Goal: Task Accomplishment & Management: Manage account settings

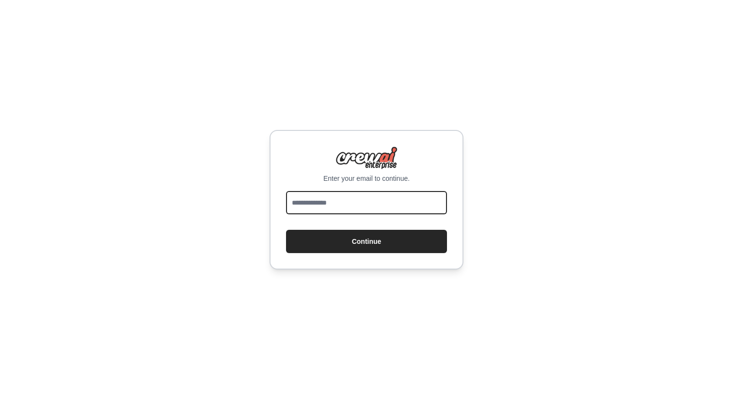
click at [377, 208] on input "email" at bounding box center [366, 202] width 161 height 23
type input "**********"
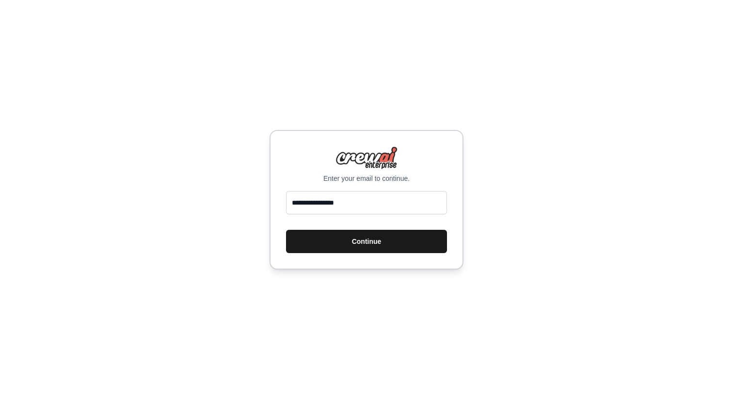
click at [355, 243] on button "Continue" at bounding box center [366, 241] width 161 height 23
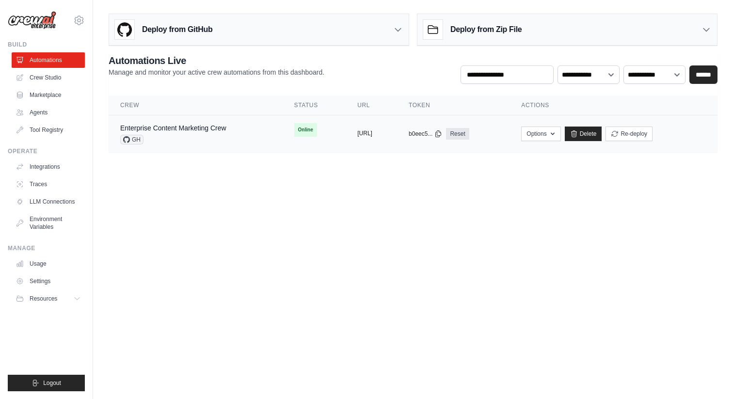
click at [372, 134] on button "https://enterprise-content-marketin" at bounding box center [364, 133] width 15 height 8
click at [241, 139] on div "Enterprise Content Marketing Crew GH" at bounding box center [195, 133] width 151 height 21
click at [216, 128] on link "Enterprise Content Marketing Crew" at bounding box center [173, 128] width 106 height 8
click at [214, 186] on body "chloe@skyfire.xyz Skyfire ✓ Skyfire Settings Build Automations Blog" at bounding box center [366, 199] width 733 height 399
click at [55, 26] on img at bounding box center [32, 20] width 48 height 18
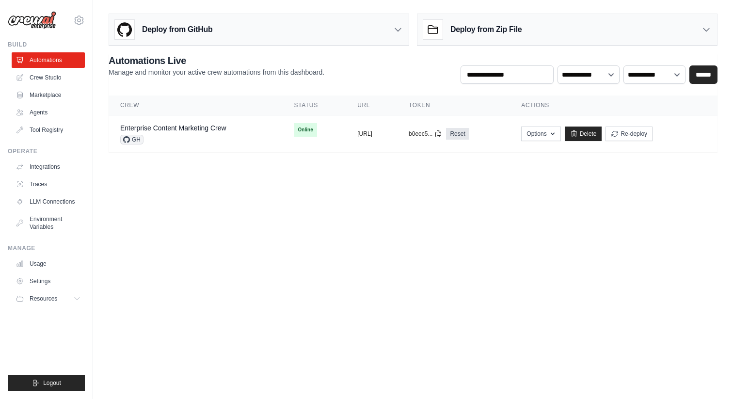
click at [48, 24] on img at bounding box center [32, 20] width 48 height 18
click at [47, 14] on img at bounding box center [32, 20] width 48 height 18
click at [36, 19] on img at bounding box center [32, 20] width 48 height 18
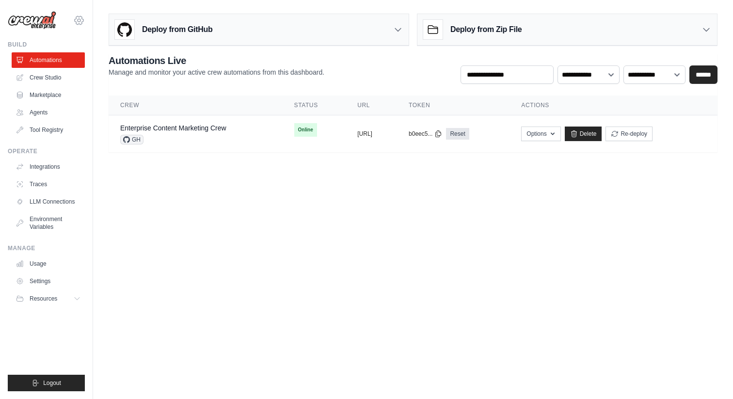
click at [76, 20] on icon at bounding box center [79, 21] width 12 height 12
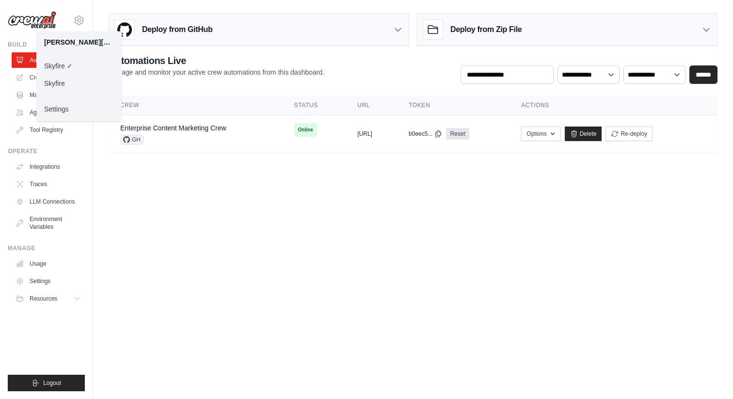
click at [57, 84] on link "Skyfire" at bounding box center [78, 83] width 85 height 17
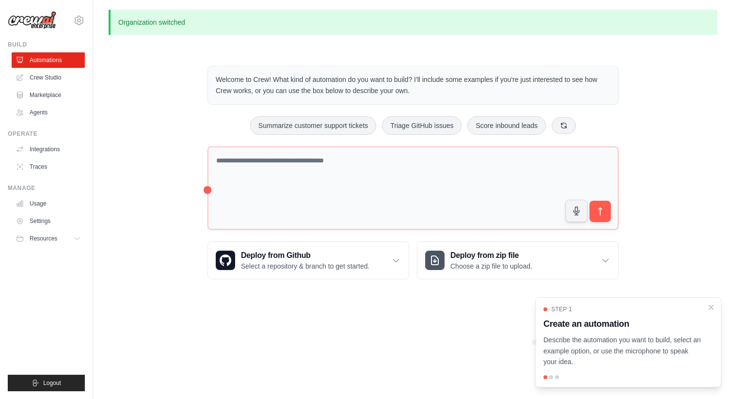
click at [79, 29] on div "[PERSON_NAME][EMAIL_ADDRESS][DOMAIN_NAME] Skyfire Skyfire ✓ Settings" at bounding box center [46, 15] width 77 height 31
click at [79, 24] on icon at bounding box center [79, 20] width 9 height 8
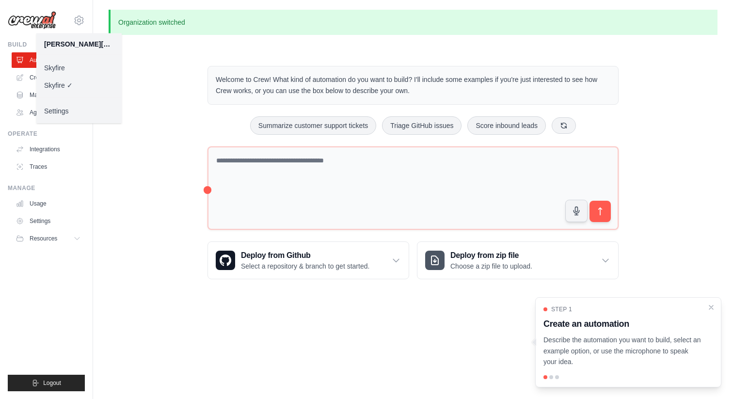
click at [63, 69] on link "Skyfire" at bounding box center [78, 67] width 85 height 17
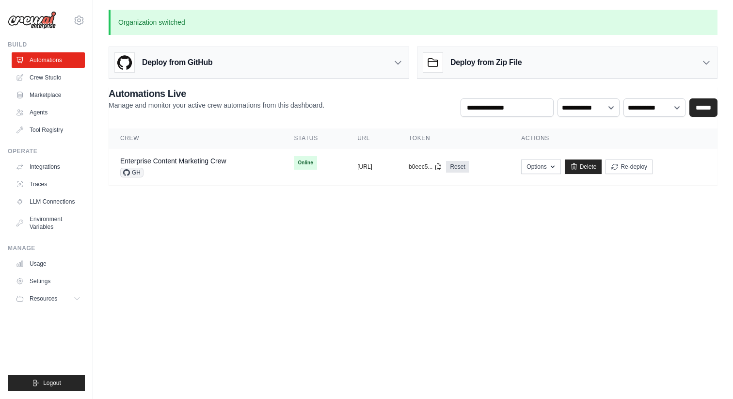
click at [75, 33] on div "chloe@skyfire.xyz Skyfire ✓ Skyfire Settings Build Automations Resources" at bounding box center [46, 199] width 93 height 399
click at [77, 24] on icon at bounding box center [79, 21] width 12 height 12
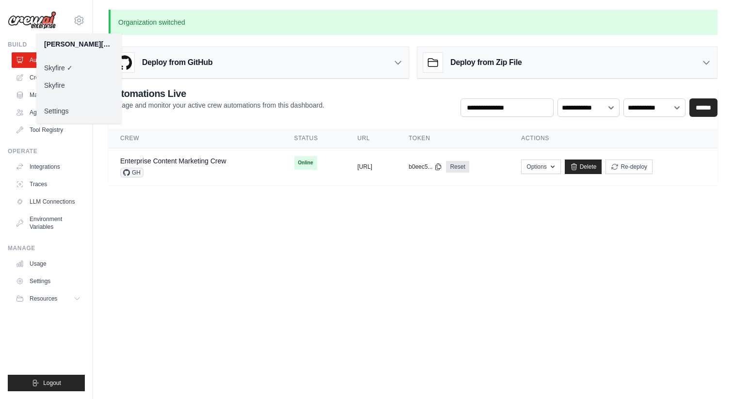
click at [149, 230] on body "chloe@skyfire.xyz Skyfire ✓ Skyfire Settings Build Automations Blog" at bounding box center [366, 199] width 733 height 399
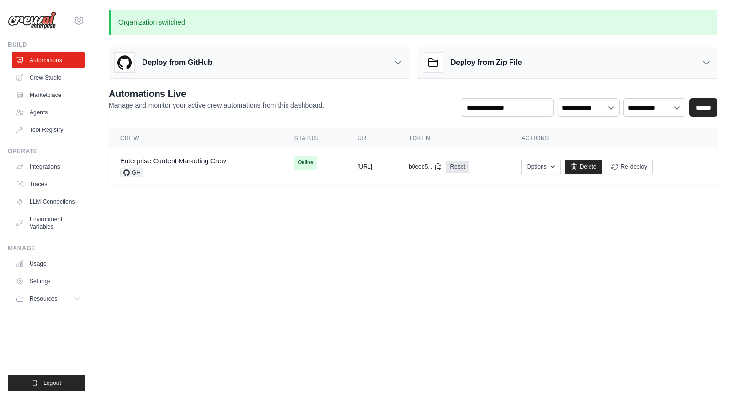
click at [85, 21] on div "chloe@skyfire.xyz Skyfire ✓ Skyfire Settings Build Automations Resources" at bounding box center [46, 199] width 93 height 399
click at [76, 17] on icon at bounding box center [79, 20] width 9 height 8
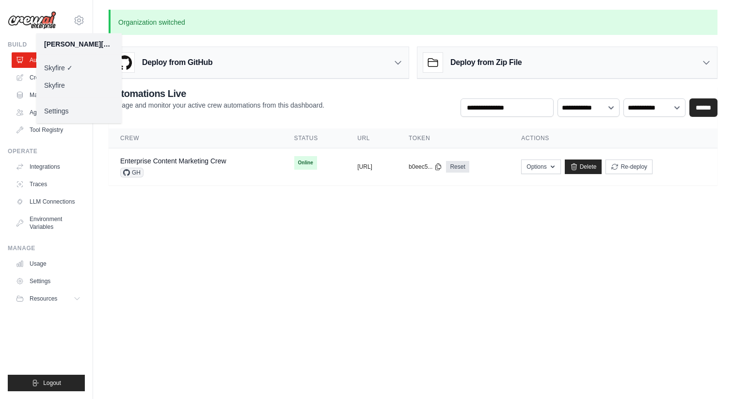
click at [54, 89] on link "Skyfire" at bounding box center [78, 85] width 85 height 17
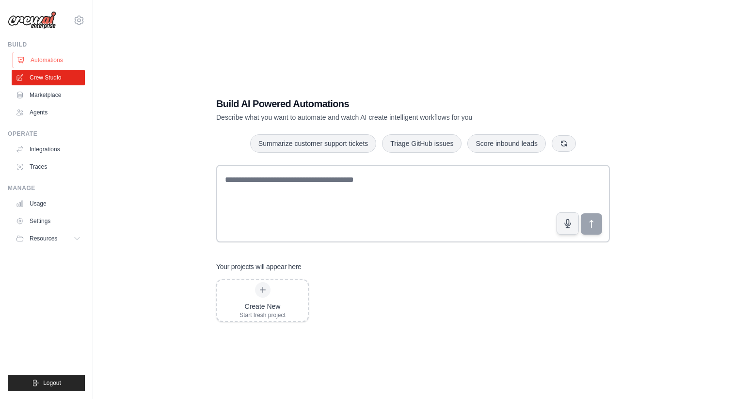
click at [67, 64] on link "Automations" at bounding box center [49, 60] width 73 height 16
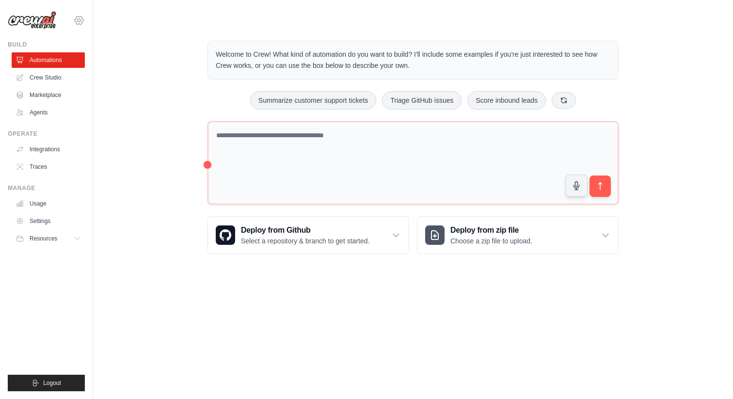
click at [78, 19] on icon at bounding box center [79, 20] width 3 height 3
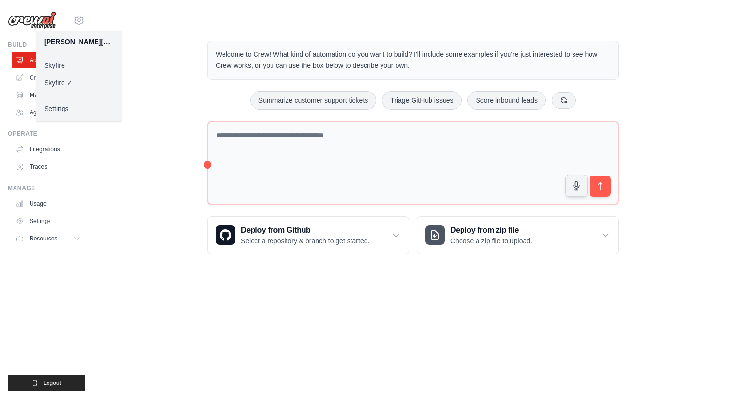
click at [156, 80] on div "Welcome to Crew! What kind of automation do you want to build? I'll include som…" at bounding box center [413, 147] width 609 height 244
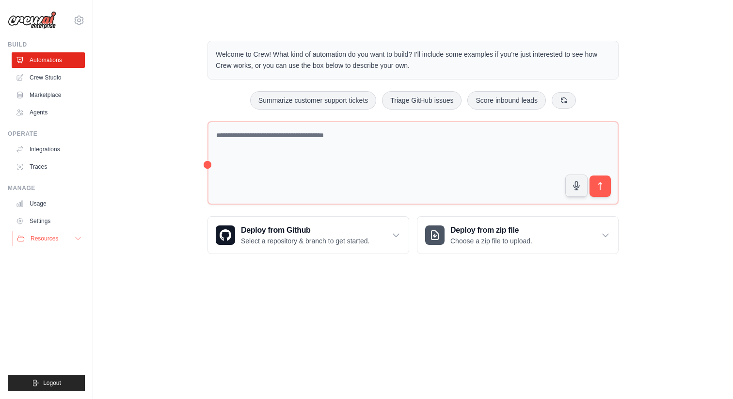
click at [33, 241] on span "Resources" at bounding box center [45, 239] width 28 height 8
click at [76, 25] on div "chloe@skyfire.xyz Skyfire Skyfire ✓ Settings" at bounding box center [46, 15] width 77 height 31
click at [80, 19] on icon at bounding box center [79, 20] width 3 height 3
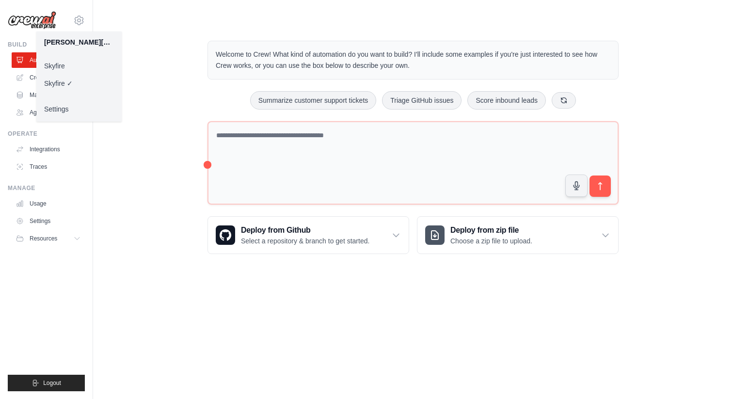
click at [148, 48] on div "Welcome to Crew! What kind of automation do you want to build? I'll include som…" at bounding box center [413, 147] width 609 height 244
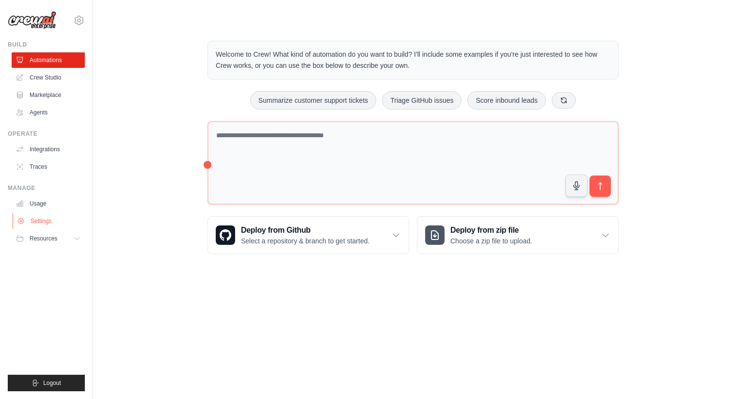
click at [42, 222] on link "Settings" at bounding box center [49, 221] width 73 height 16
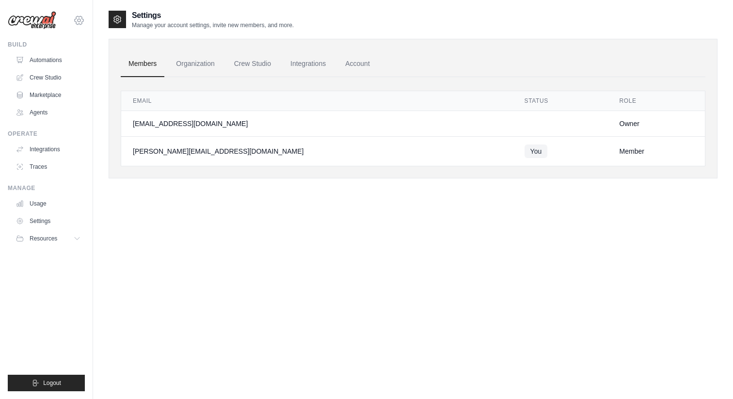
click at [82, 20] on icon at bounding box center [79, 21] width 12 height 12
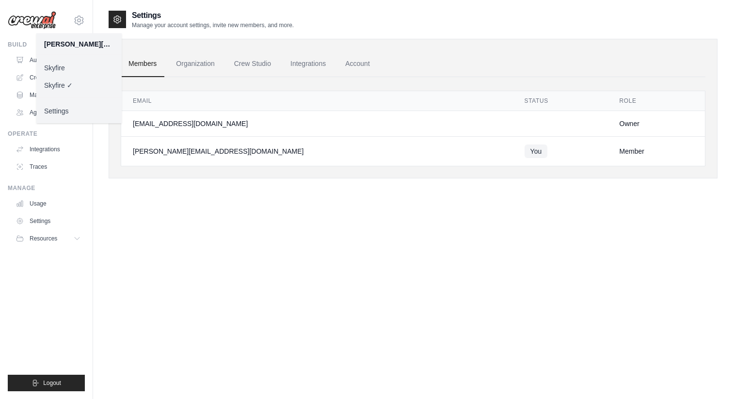
click at [64, 67] on link "Skyfire" at bounding box center [78, 67] width 85 height 17
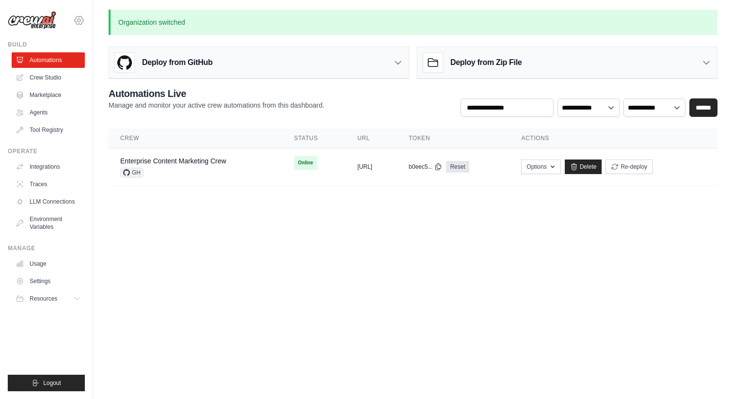
click at [81, 20] on icon at bounding box center [79, 21] width 12 height 12
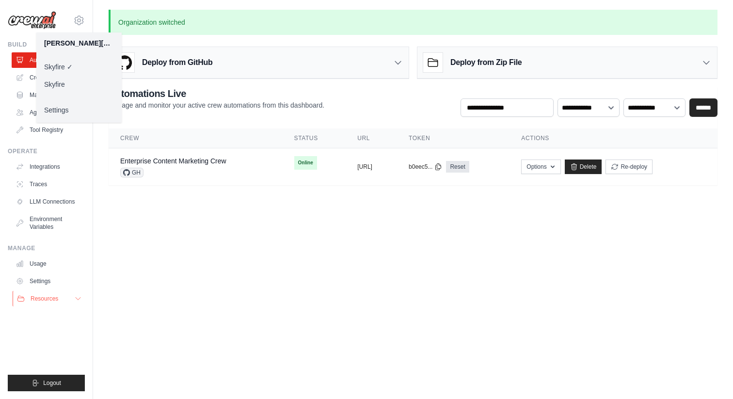
click at [40, 293] on button "Resources" at bounding box center [49, 299] width 73 height 16
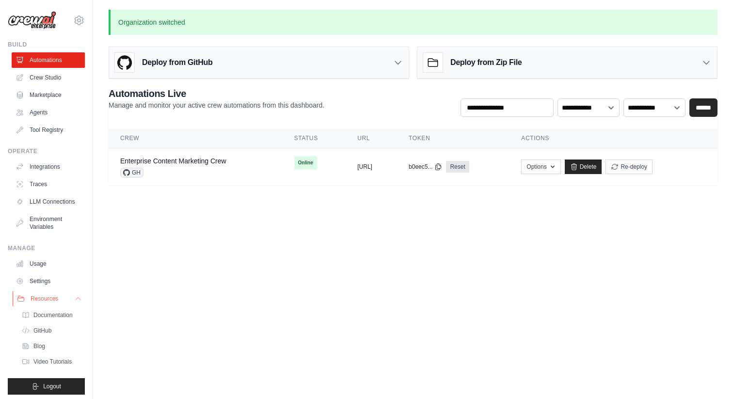
click at [42, 299] on span "Resources" at bounding box center [45, 299] width 28 height 8
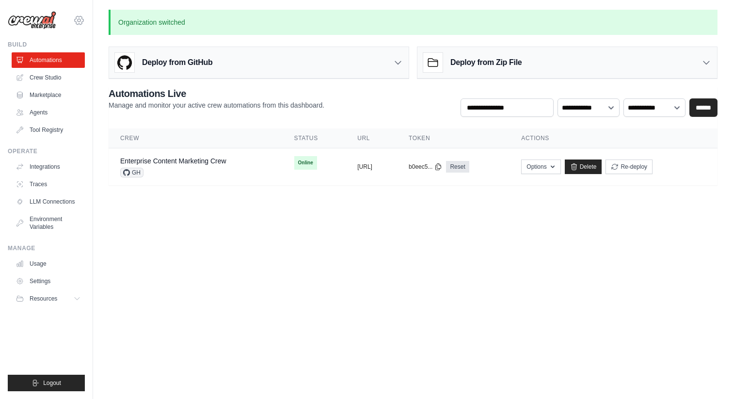
click at [84, 20] on icon at bounding box center [79, 21] width 12 height 12
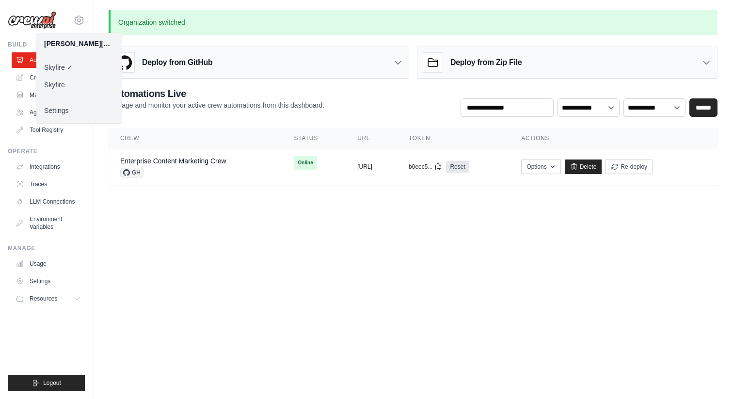
click at [63, 87] on link "Skyfire" at bounding box center [78, 84] width 85 height 17
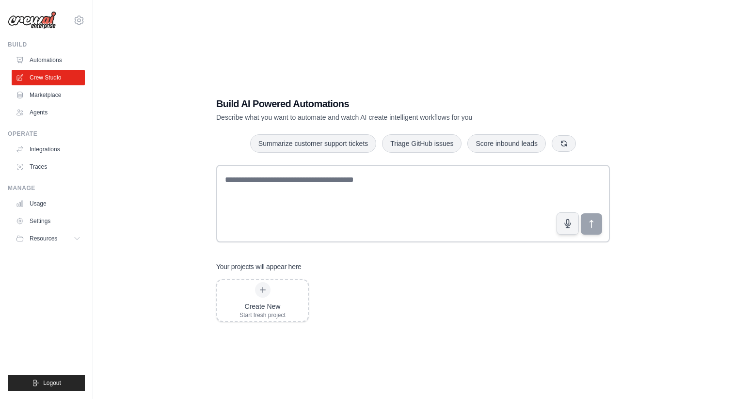
click at [45, 212] on ul "Usage Settings Resources Documentation Blog" at bounding box center [48, 221] width 73 height 50
click at [43, 216] on link "Settings" at bounding box center [49, 221] width 73 height 16
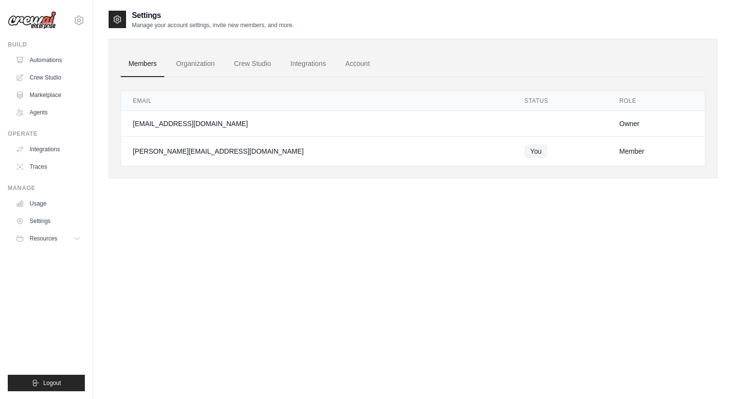
click at [87, 14] on div "chloe@skyfire.xyz Skyfire Skyfire ✓ Settings Build Automations Resources" at bounding box center [46, 199] width 93 height 399
click at [83, 14] on div "chloe@skyfire.xyz Skyfire Skyfire ✓ Settings" at bounding box center [46, 15] width 77 height 31
click at [82, 16] on icon at bounding box center [79, 21] width 12 height 12
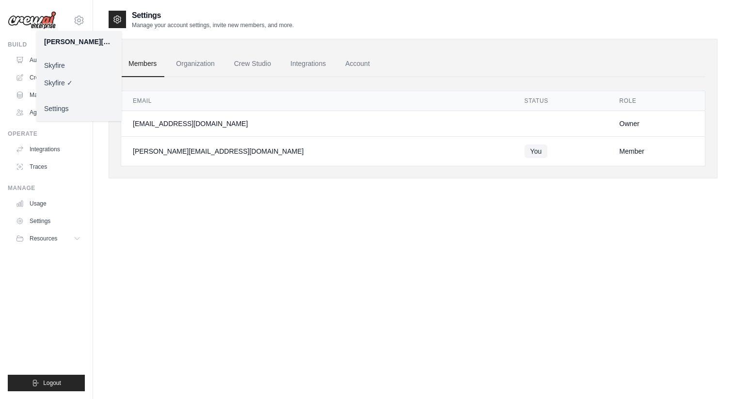
click at [62, 63] on link "Skyfire" at bounding box center [78, 65] width 85 height 17
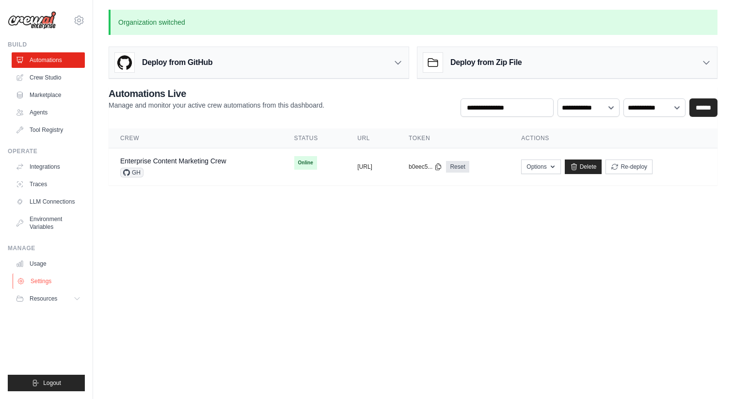
click at [40, 283] on link "Settings" at bounding box center [49, 281] width 73 height 16
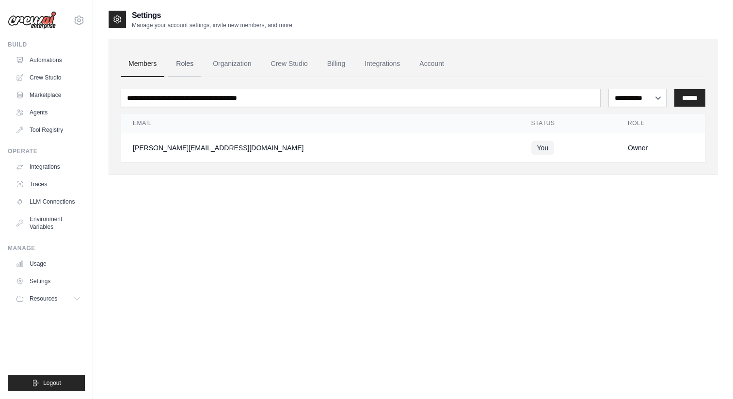
click at [192, 65] on link "Roles" at bounding box center [184, 64] width 33 height 26
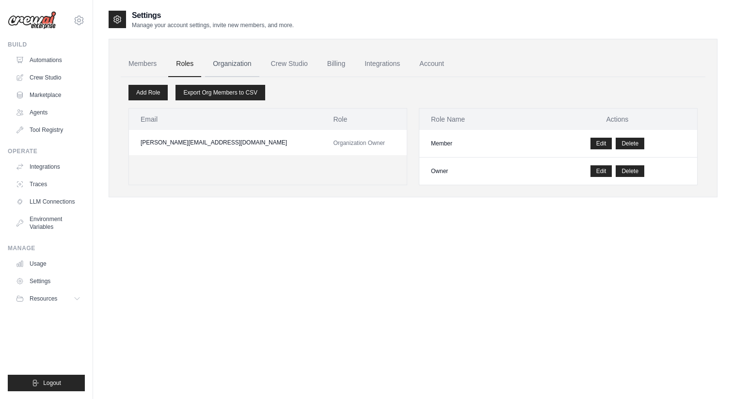
click at [223, 67] on link "Organization" at bounding box center [232, 64] width 54 height 26
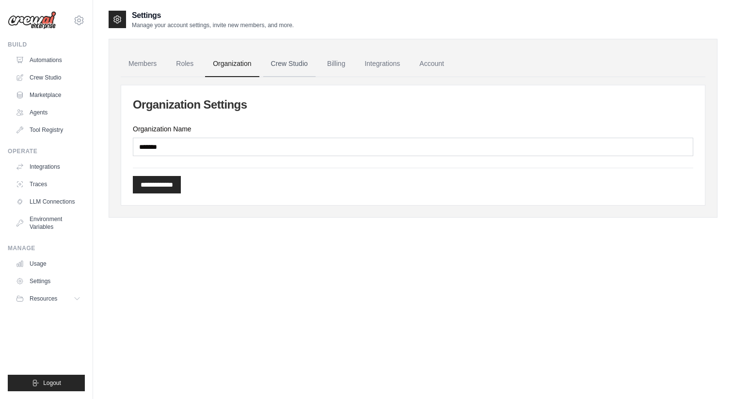
click at [298, 66] on link "Crew Studio" at bounding box center [289, 64] width 52 height 26
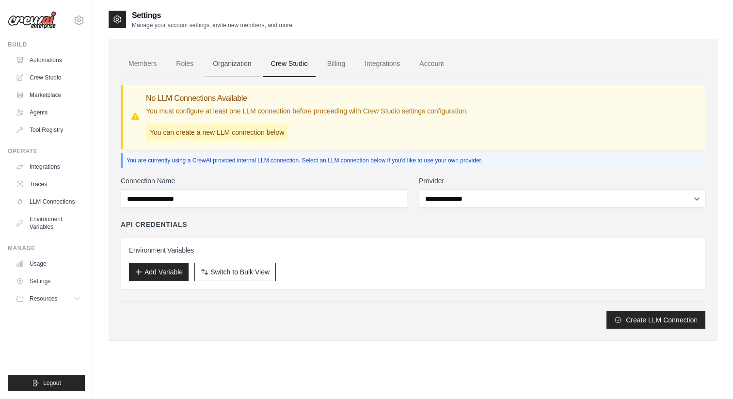
click at [238, 69] on link "Organization" at bounding box center [232, 64] width 54 height 26
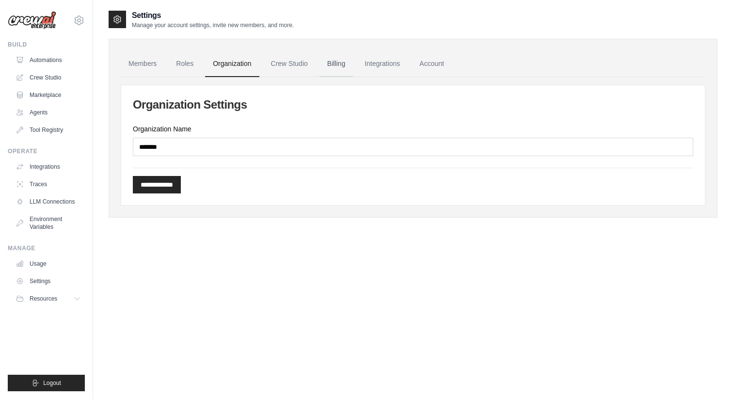
click at [330, 72] on link "Billing" at bounding box center [335, 64] width 33 height 26
click at [373, 68] on link "Integrations" at bounding box center [382, 64] width 51 height 26
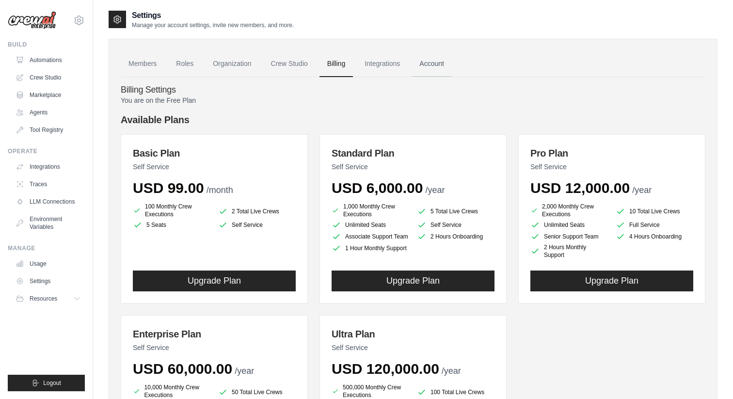
click at [430, 66] on link "Account" at bounding box center [431, 64] width 40 height 26
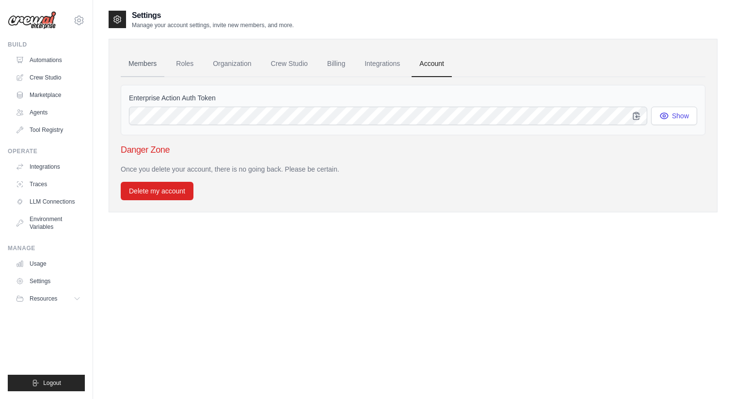
click at [156, 68] on link "Members" at bounding box center [143, 64] width 44 height 26
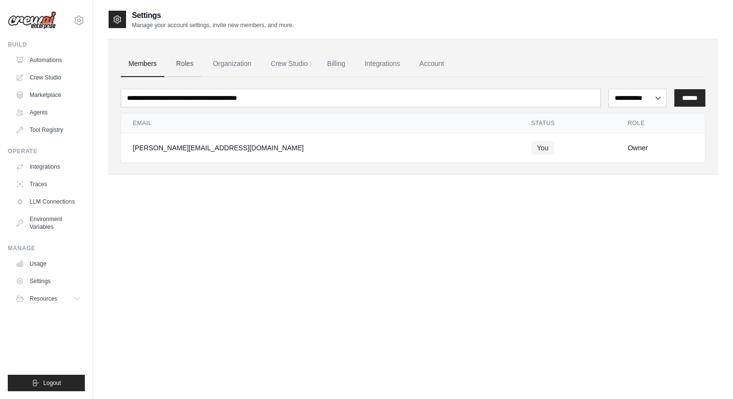
click at [189, 63] on link "Roles" at bounding box center [184, 64] width 33 height 26
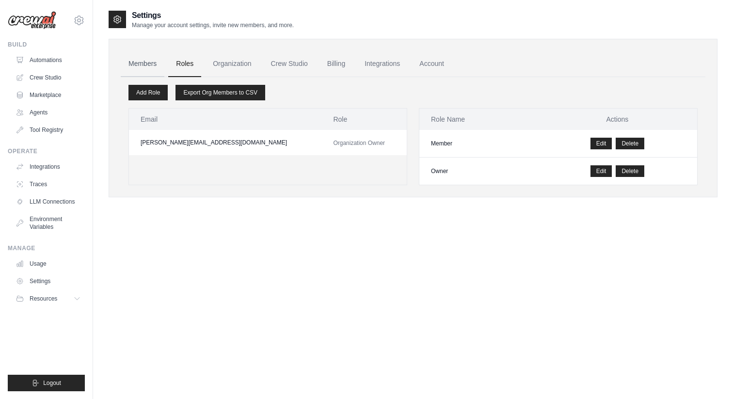
click at [150, 62] on link "Members" at bounding box center [143, 64] width 44 height 26
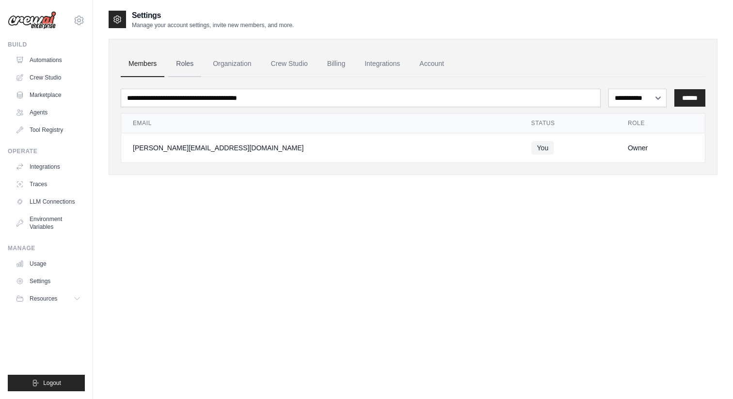
click at [186, 64] on link "Roles" at bounding box center [184, 64] width 33 height 26
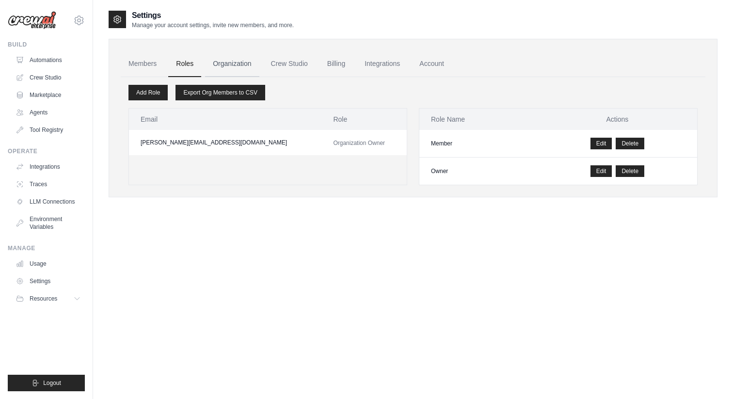
click at [238, 69] on link "Organization" at bounding box center [232, 64] width 54 height 26
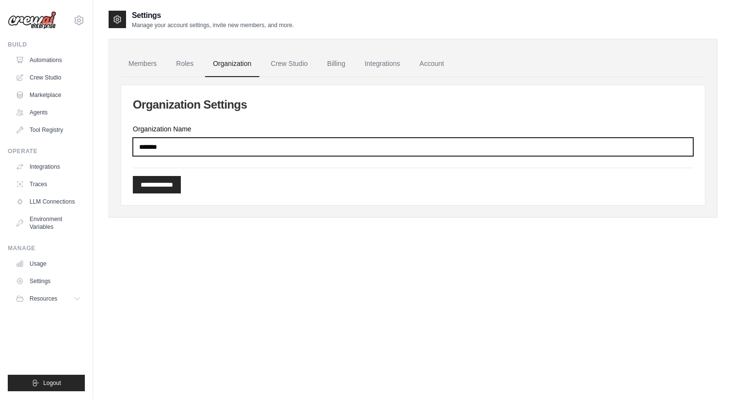
click at [188, 147] on input "*******" at bounding box center [413, 147] width 560 height 18
type input "*****"
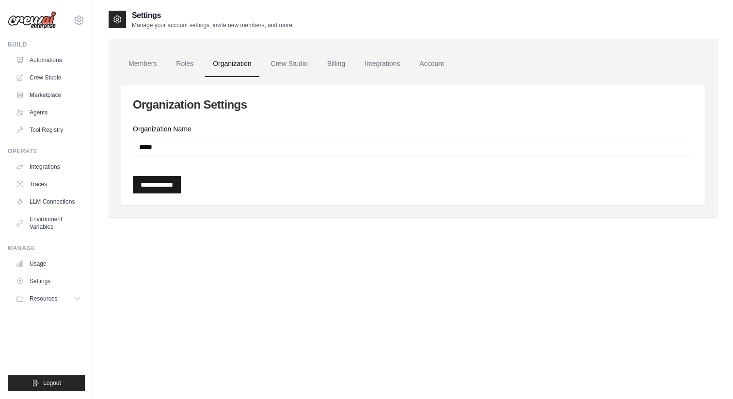
click at [163, 189] on input "**********" at bounding box center [157, 184] width 48 height 17
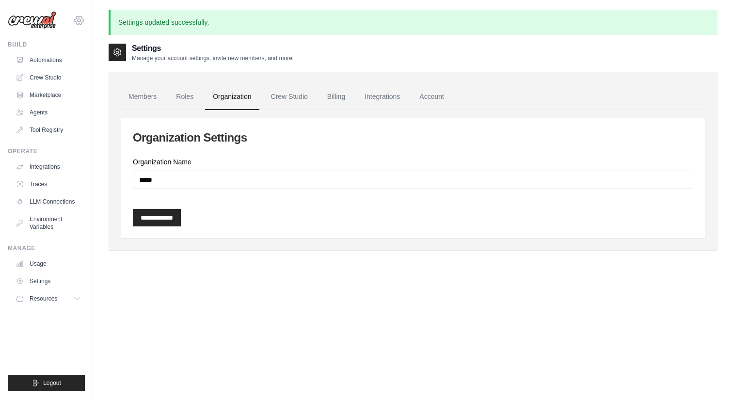
click at [81, 20] on icon at bounding box center [79, 21] width 12 height 12
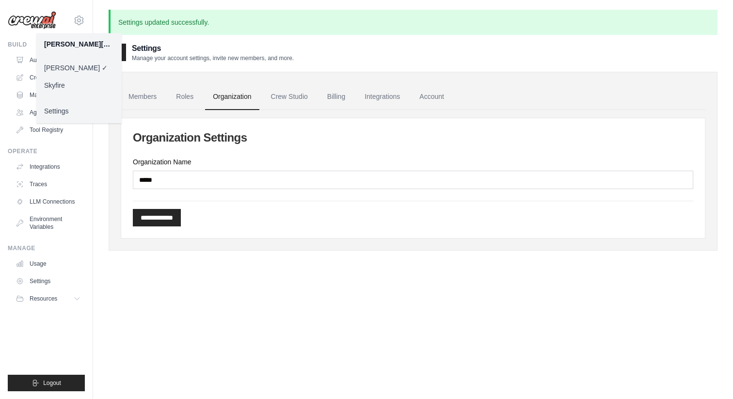
click at [63, 80] on link "Skyfire" at bounding box center [78, 85] width 85 height 17
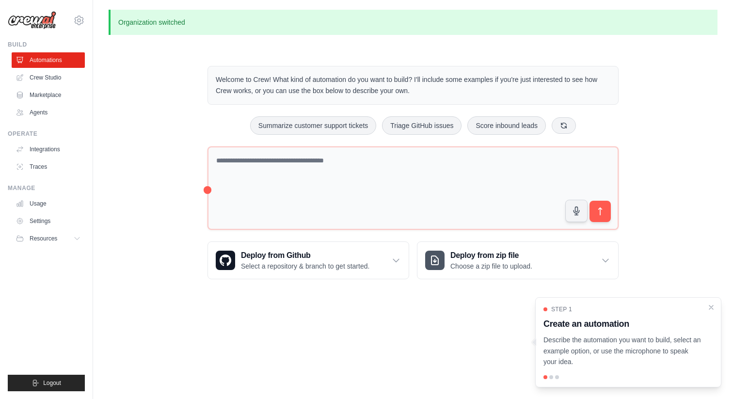
click at [85, 22] on div "chloe@skyfire.xyz Chloe Skyfire ✓ Settings Build Automations Resources" at bounding box center [46, 199] width 93 height 399
click at [81, 21] on icon at bounding box center [79, 21] width 12 height 12
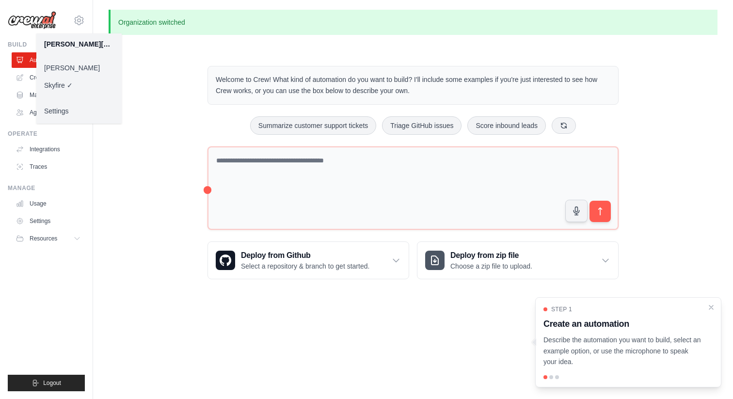
click at [67, 87] on link "Skyfire ✓" at bounding box center [78, 85] width 85 height 17
